Goal: Information Seeking & Learning: Understand process/instructions

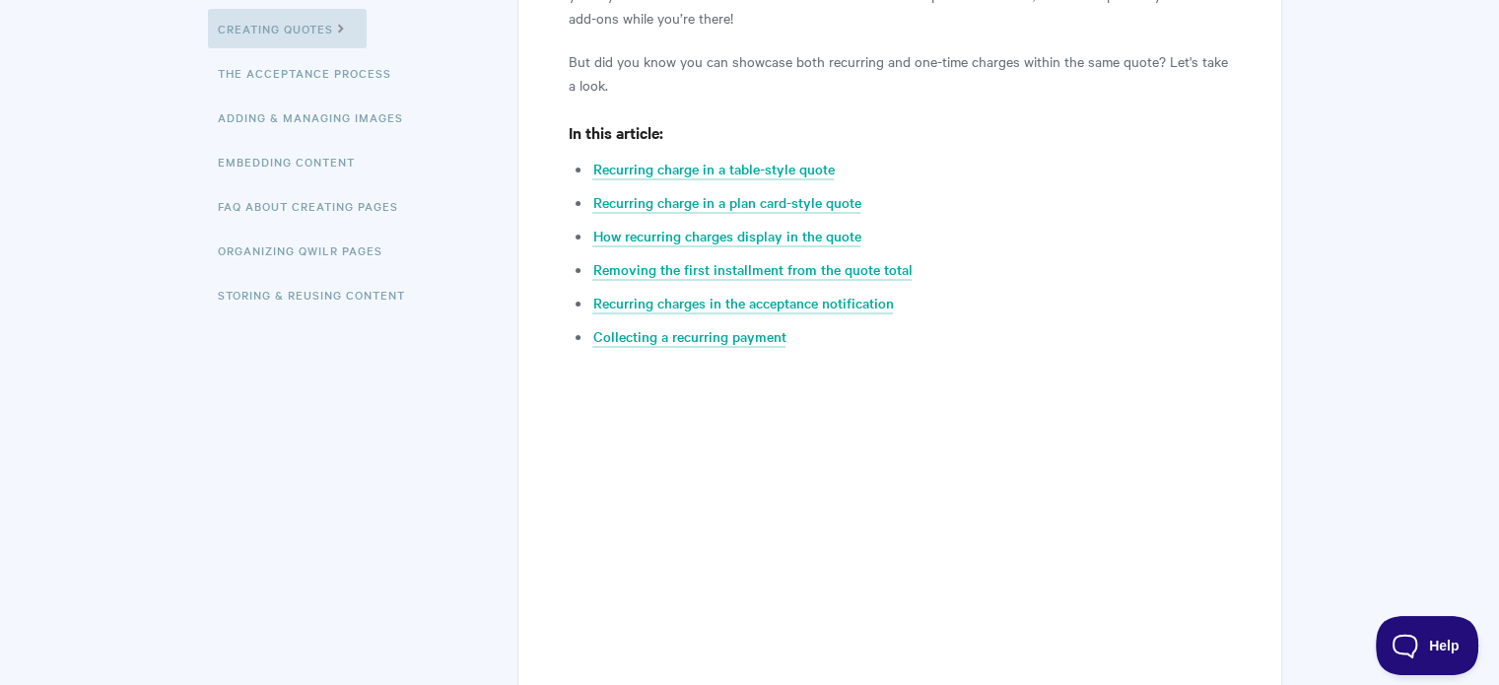
scroll to position [690, 0]
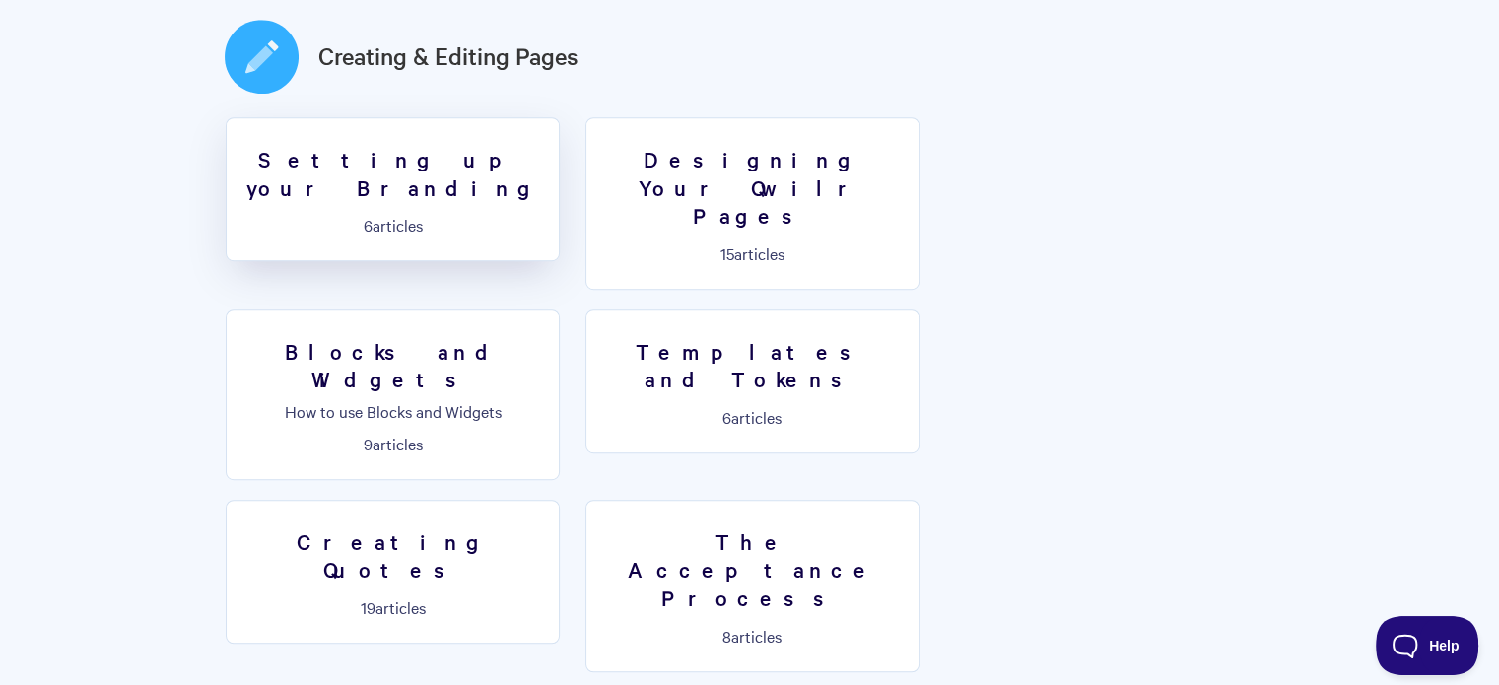
scroll to position [1084, 0]
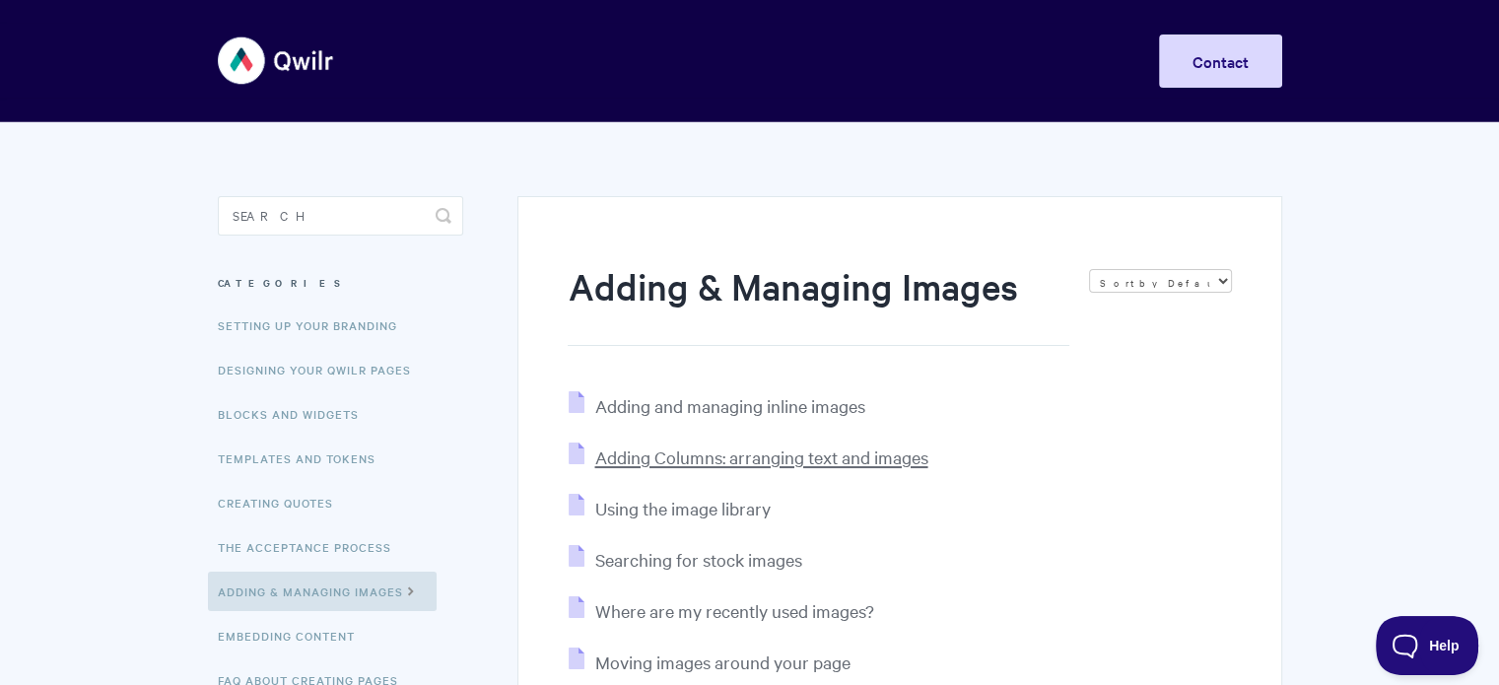
click at [733, 457] on span "Adding Columns: arranging text and images" at bounding box center [760, 456] width 333 height 23
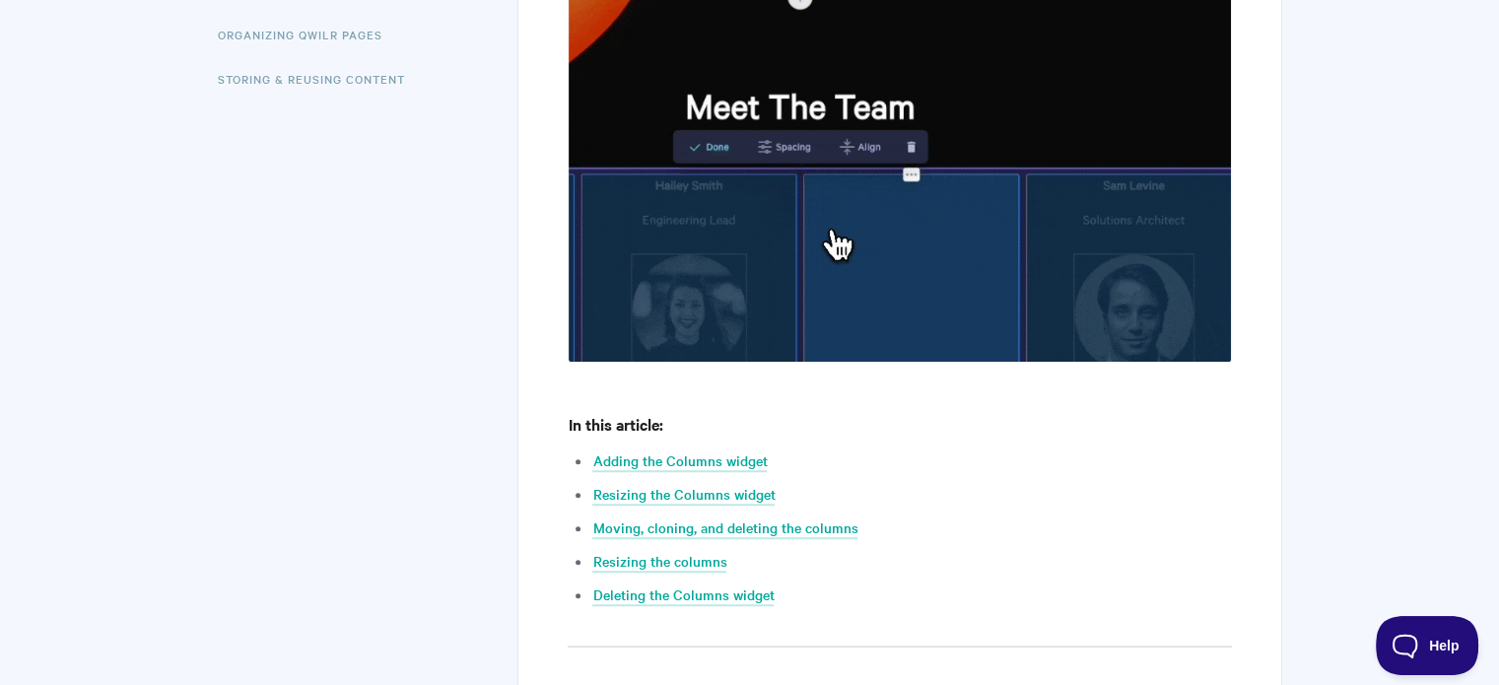
scroll to position [591, 0]
